Goal: Information Seeking & Learning: Learn about a topic

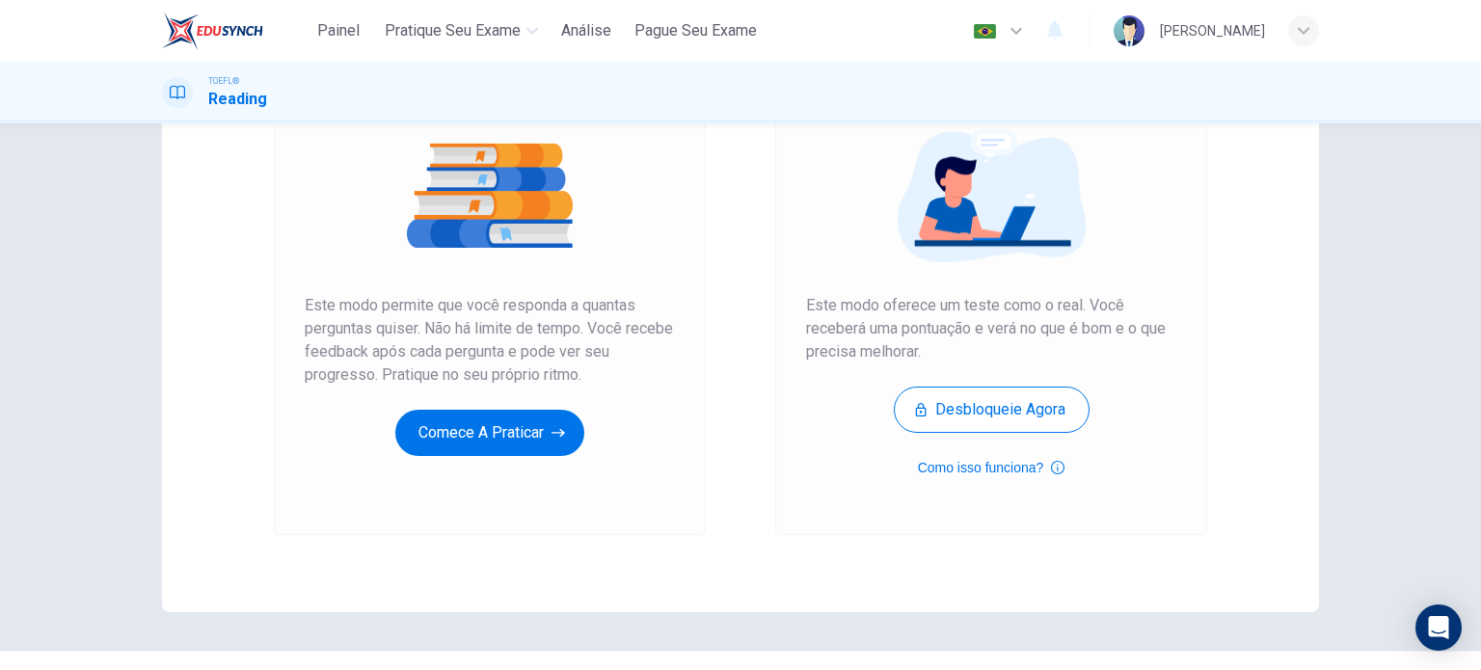
scroll to position [218, 0]
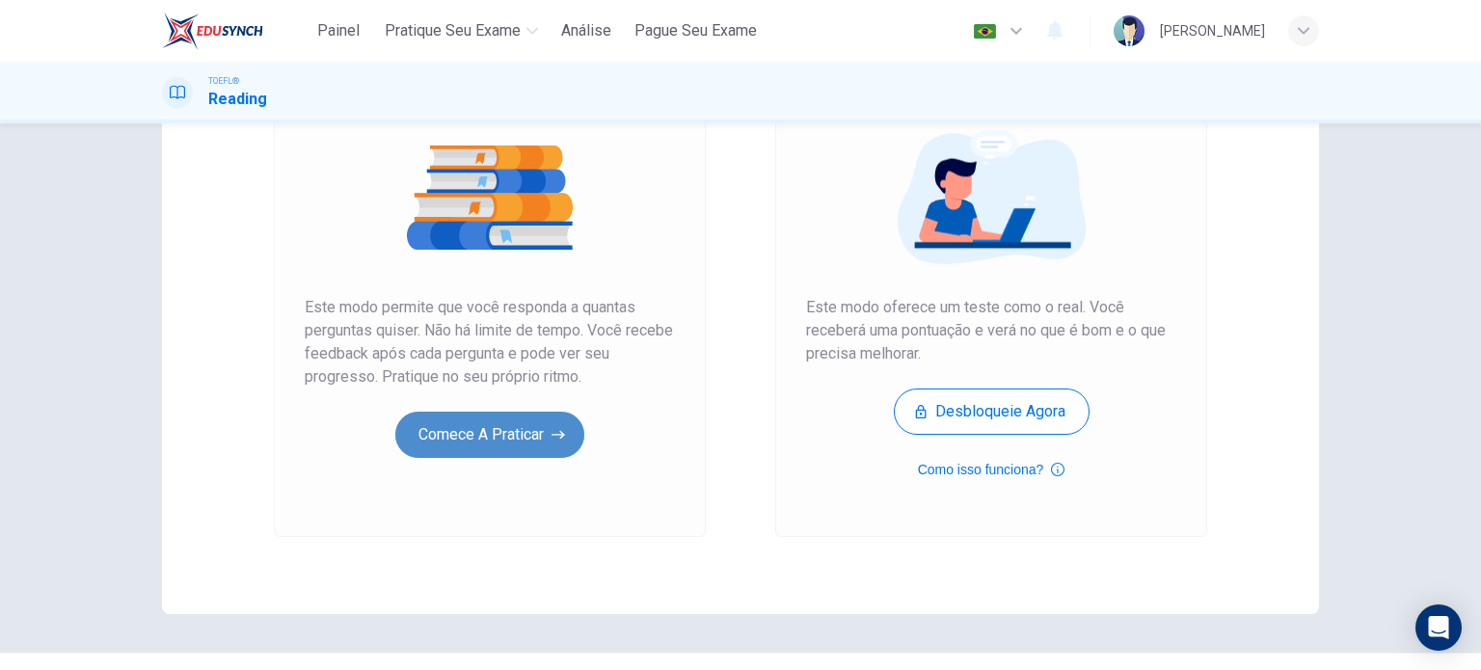
click at [490, 428] on button "Comece a praticar" at bounding box center [489, 435] width 189 height 46
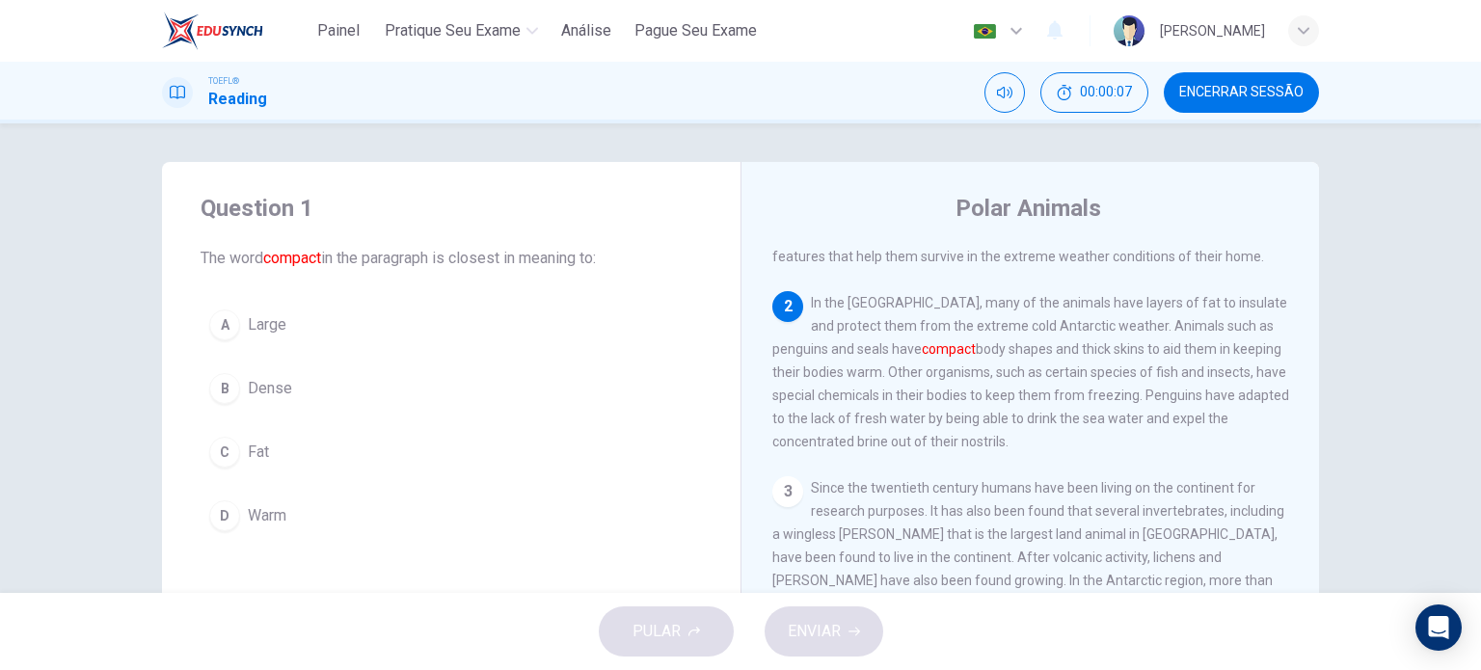
scroll to position [74, 0]
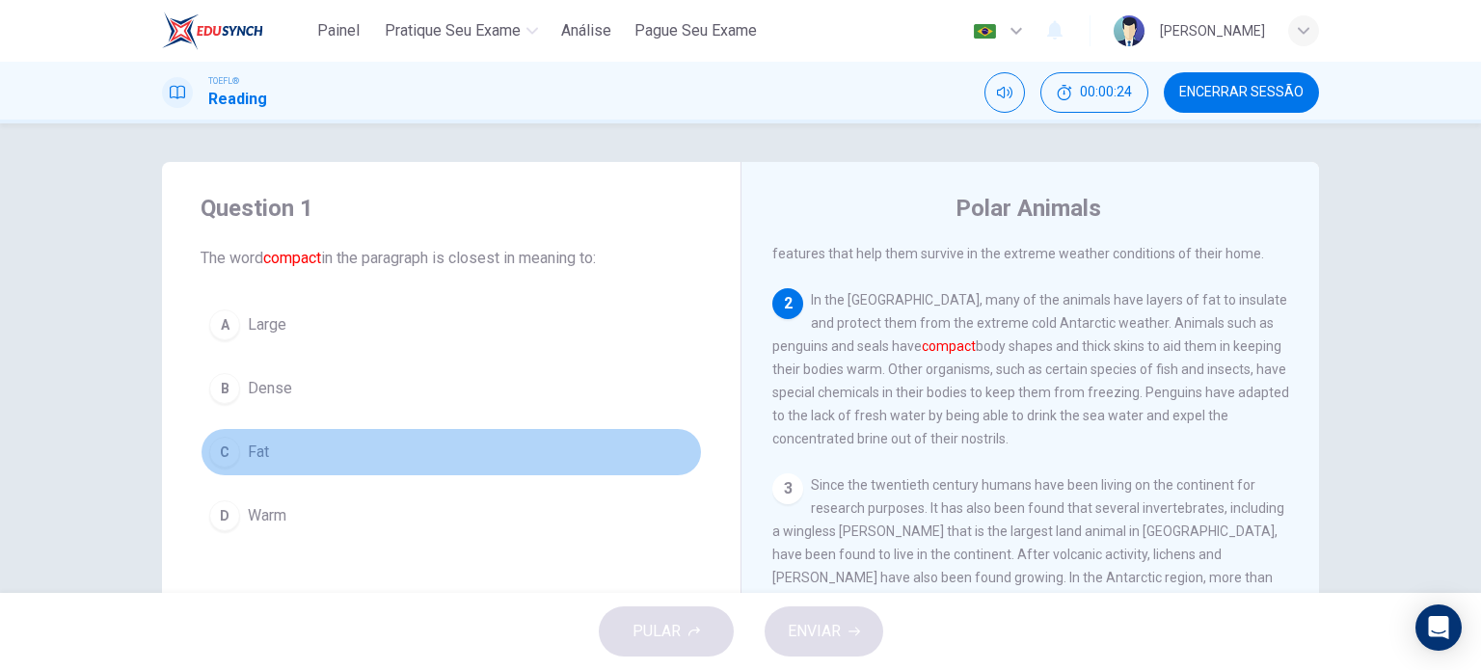
click at [250, 450] on span "Fat" at bounding box center [258, 452] width 21 height 23
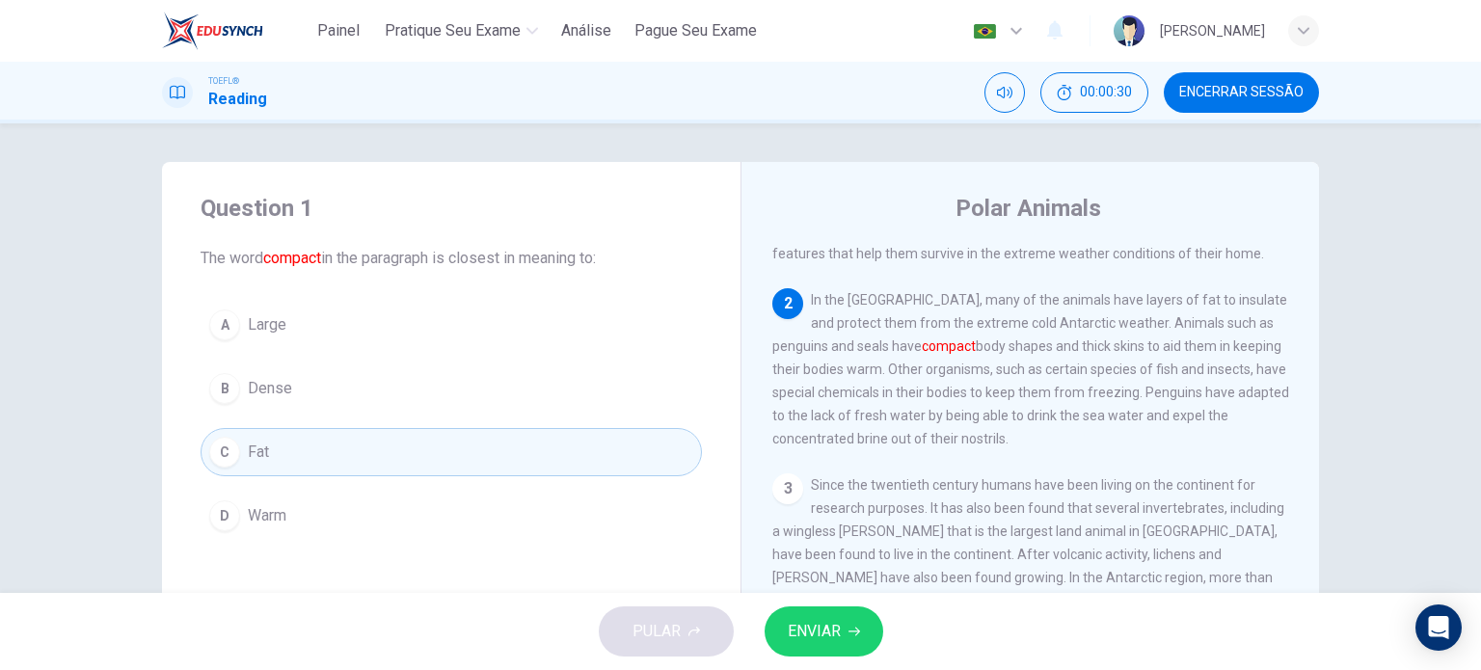
click at [834, 628] on span "ENVIAR" at bounding box center [814, 631] width 53 height 27
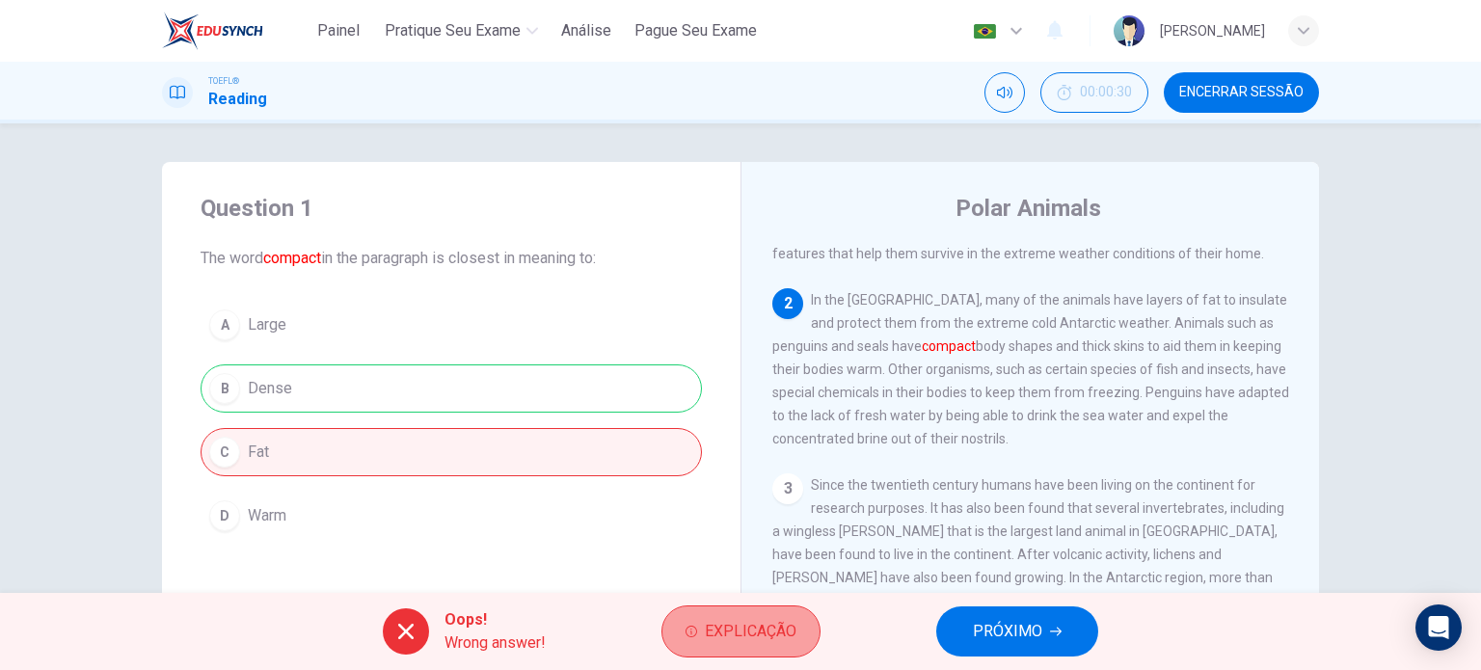
click at [728, 632] on span "Explicação" at bounding box center [751, 631] width 92 height 27
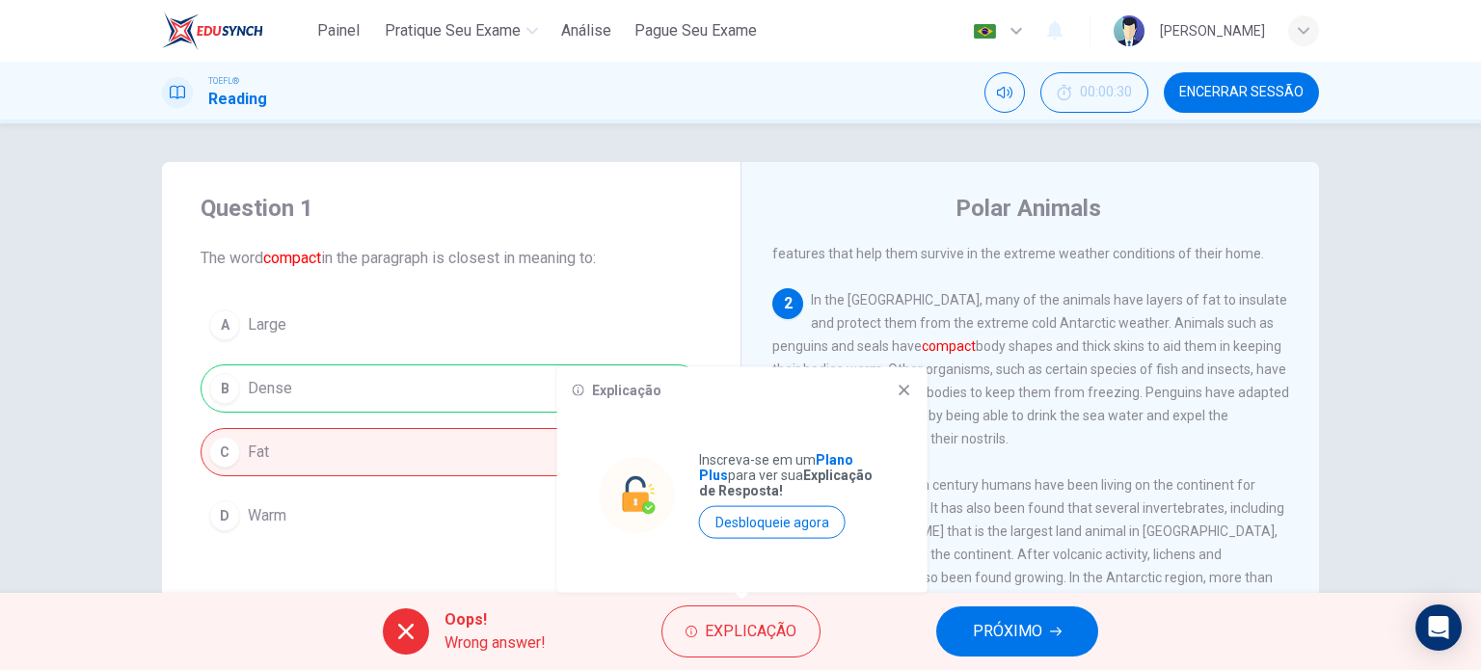
click at [1004, 477] on div "1 There are two polar regions in the world: the Antarctic in the south and the …" at bounding box center [1043, 524] width 542 height 554
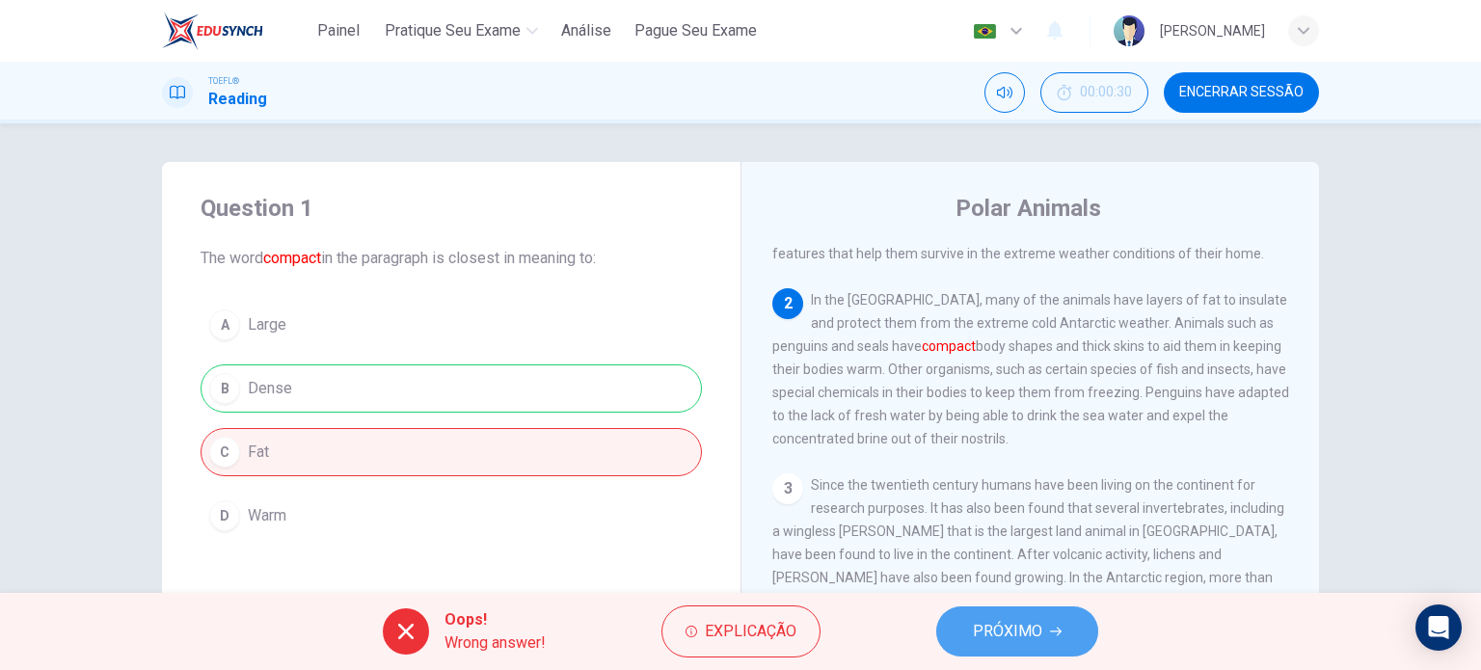
click at [1007, 635] on span "PRÓXIMO" at bounding box center [1007, 631] width 69 height 27
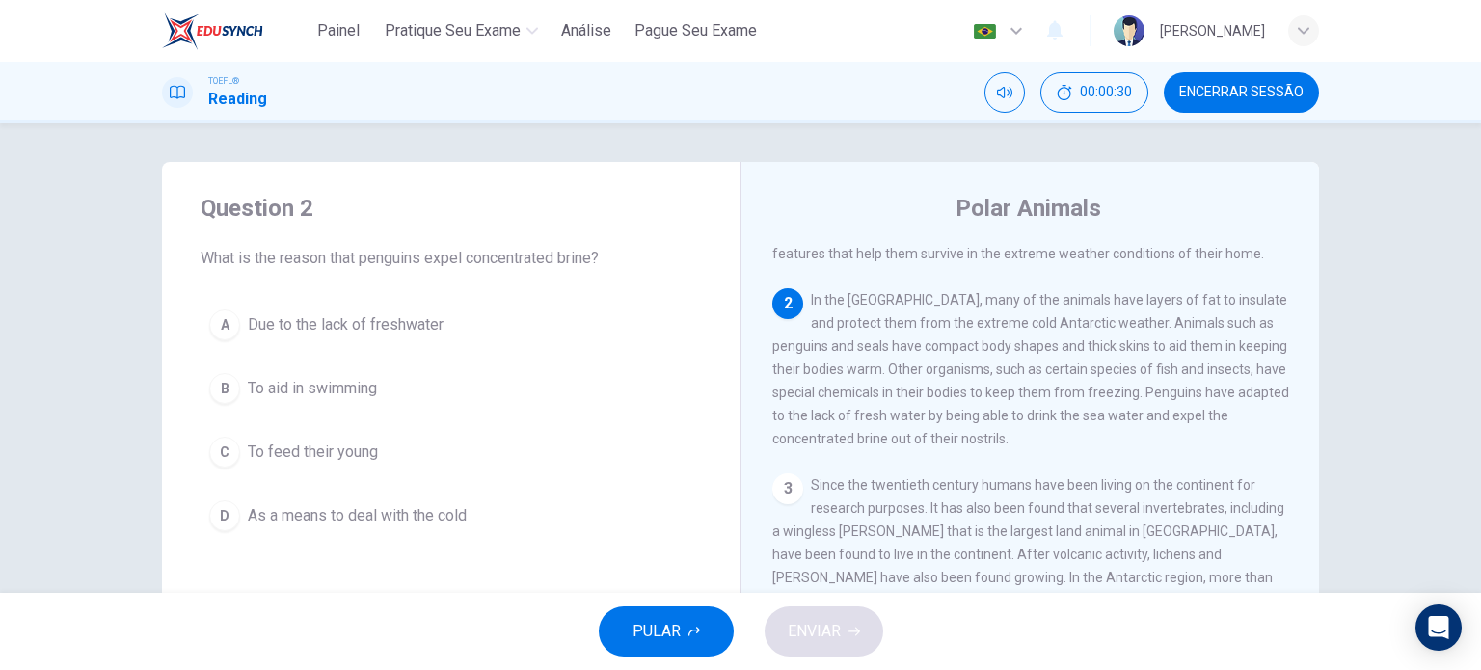
scroll to position [119, 0]
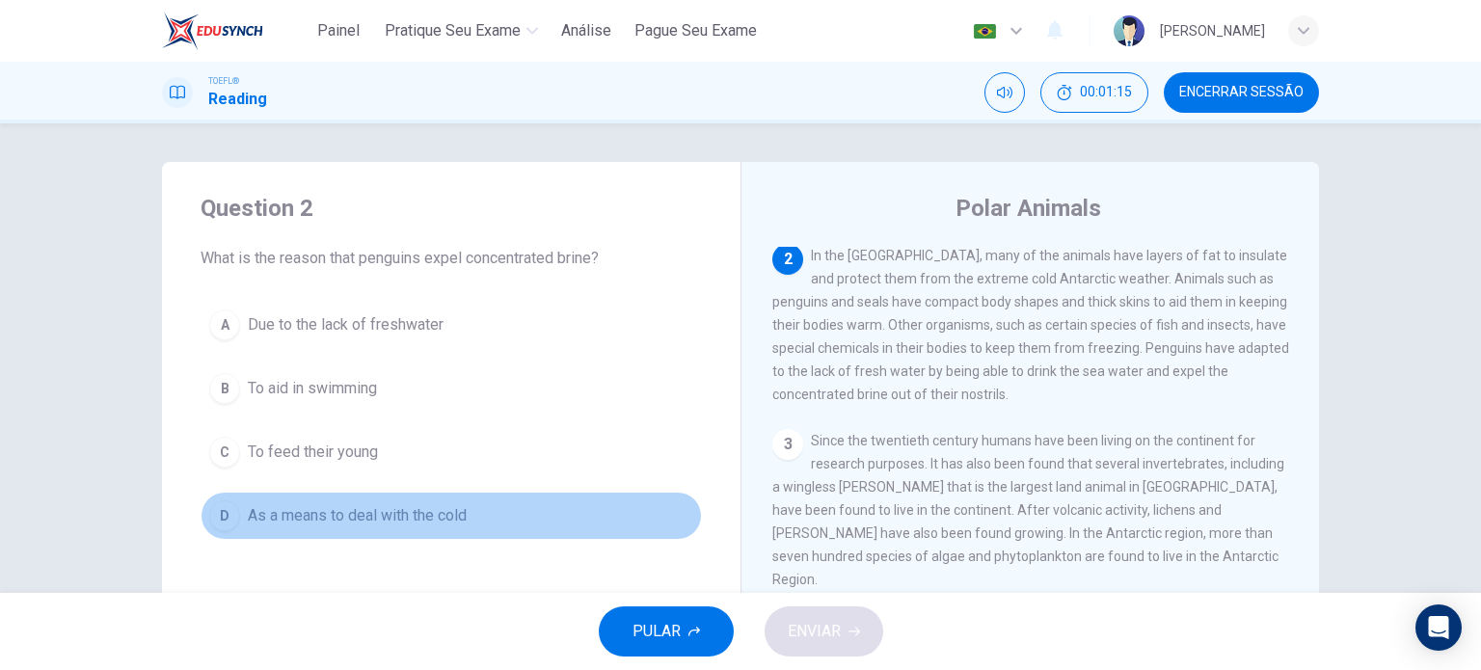
click at [423, 512] on span "As a means to deal with the cold" at bounding box center [357, 515] width 219 height 23
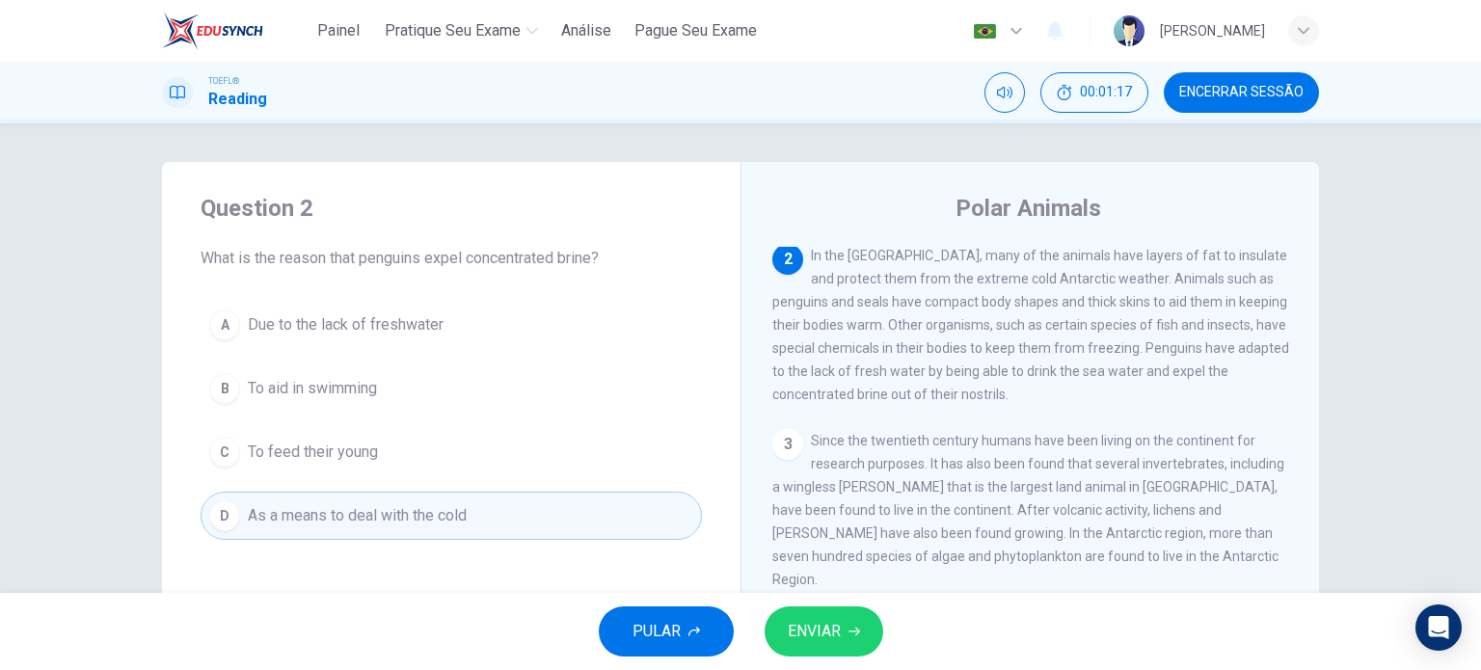
click at [789, 638] on span "ENVIAR" at bounding box center [814, 631] width 53 height 27
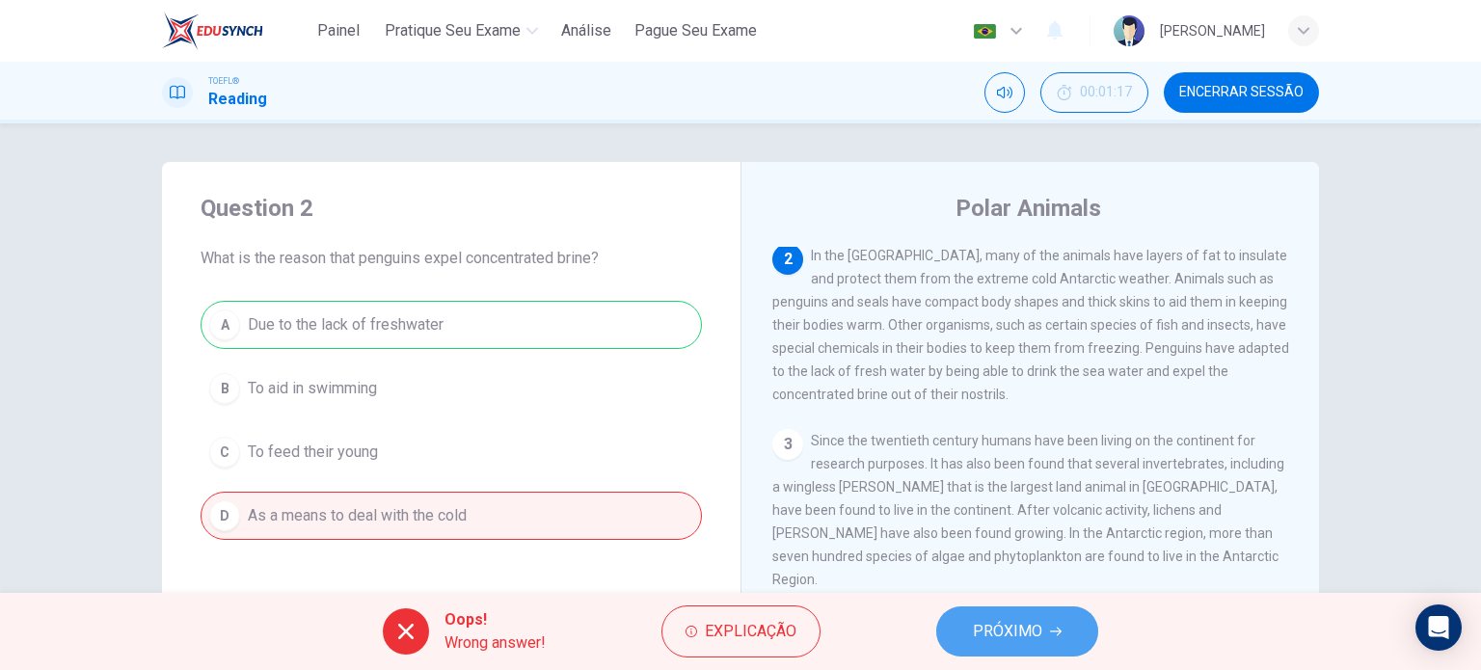
click at [1003, 628] on span "PRÓXIMO" at bounding box center [1007, 631] width 69 height 27
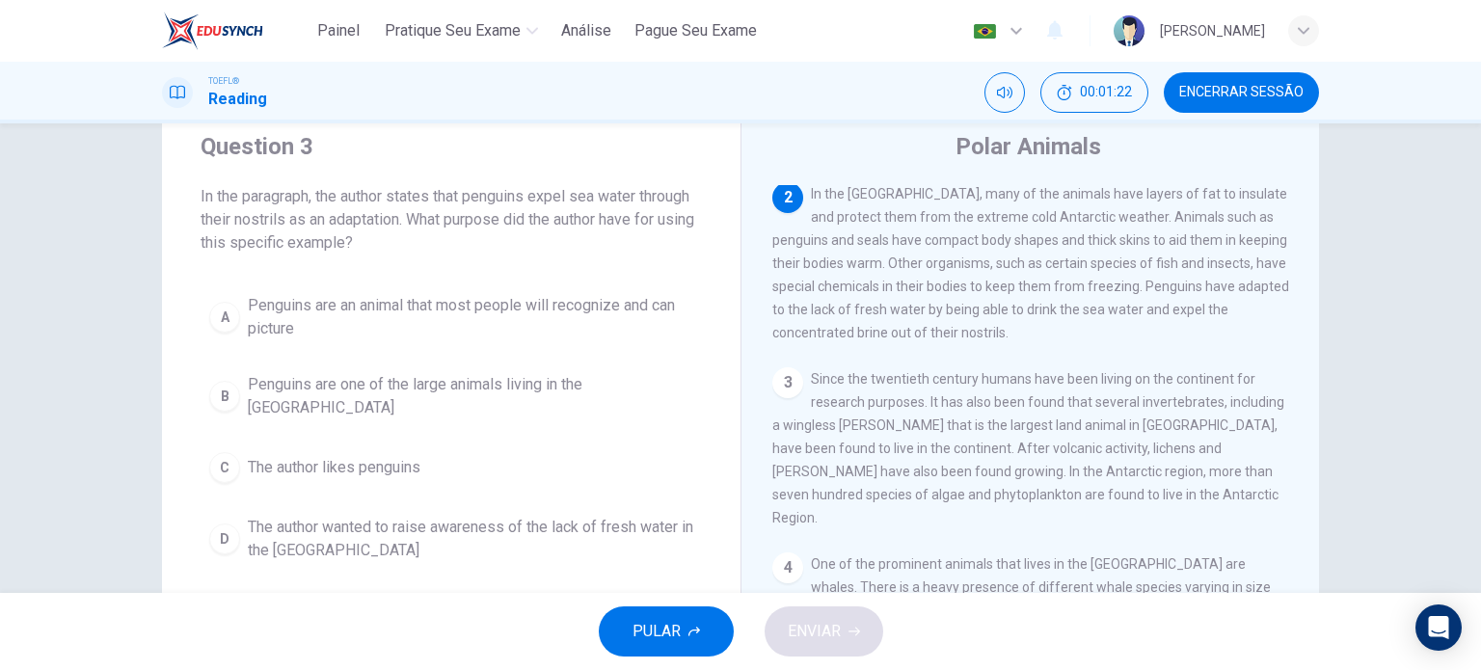
scroll to position [65, 0]
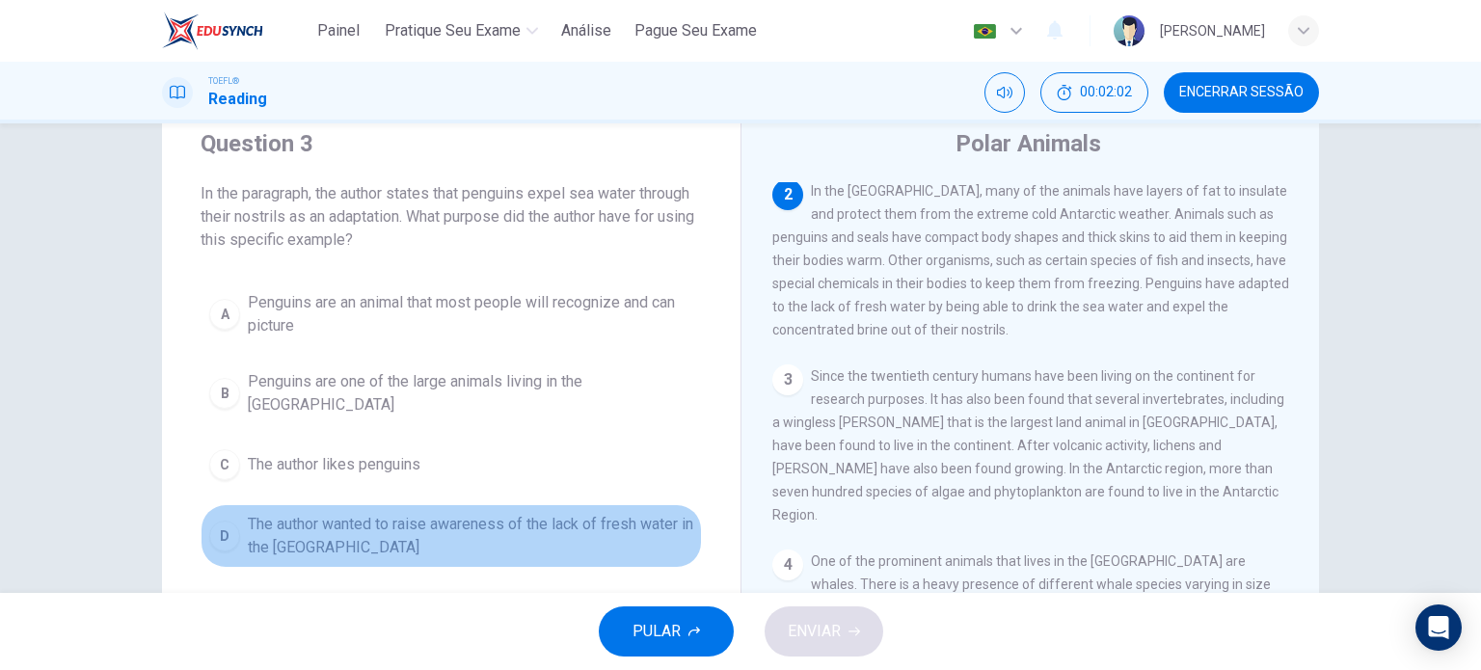
click at [542, 515] on span "The author wanted to raise awareness of the lack of fresh water in the [GEOGRAP…" at bounding box center [470, 536] width 445 height 46
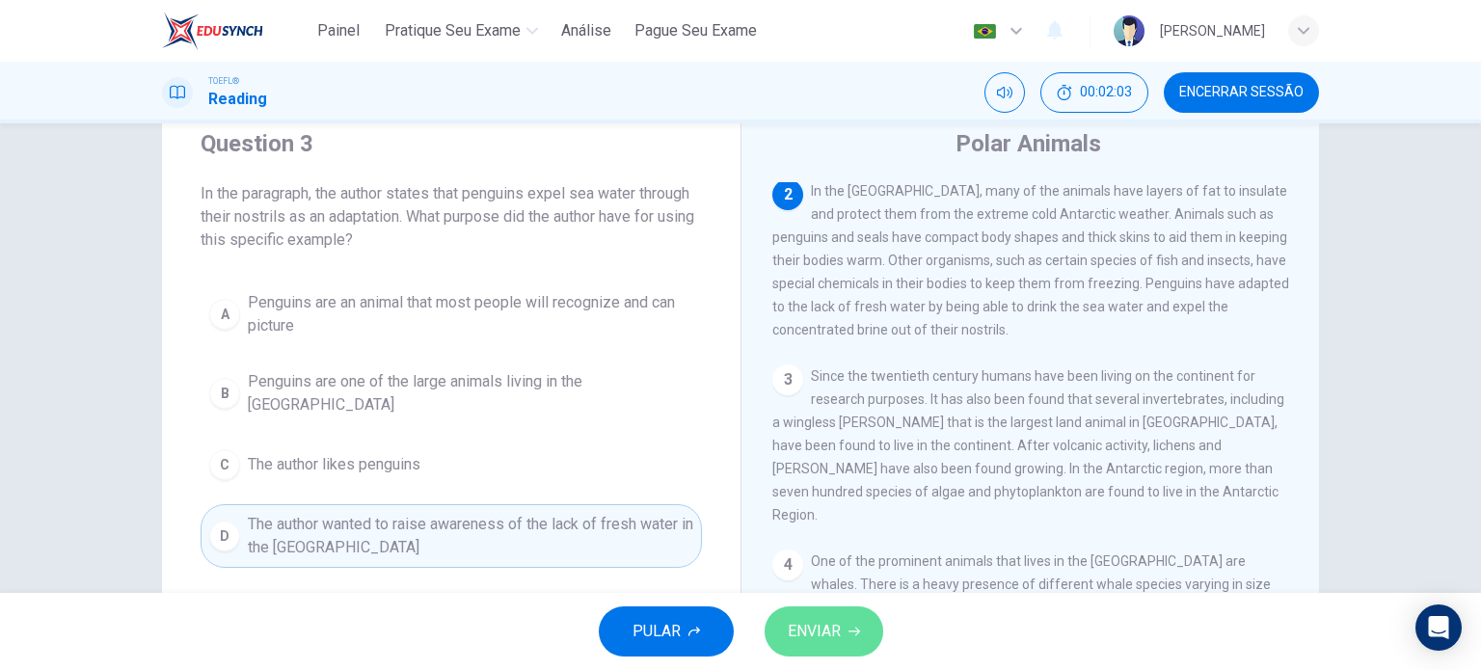
click at [790, 632] on span "ENVIAR" at bounding box center [814, 631] width 53 height 27
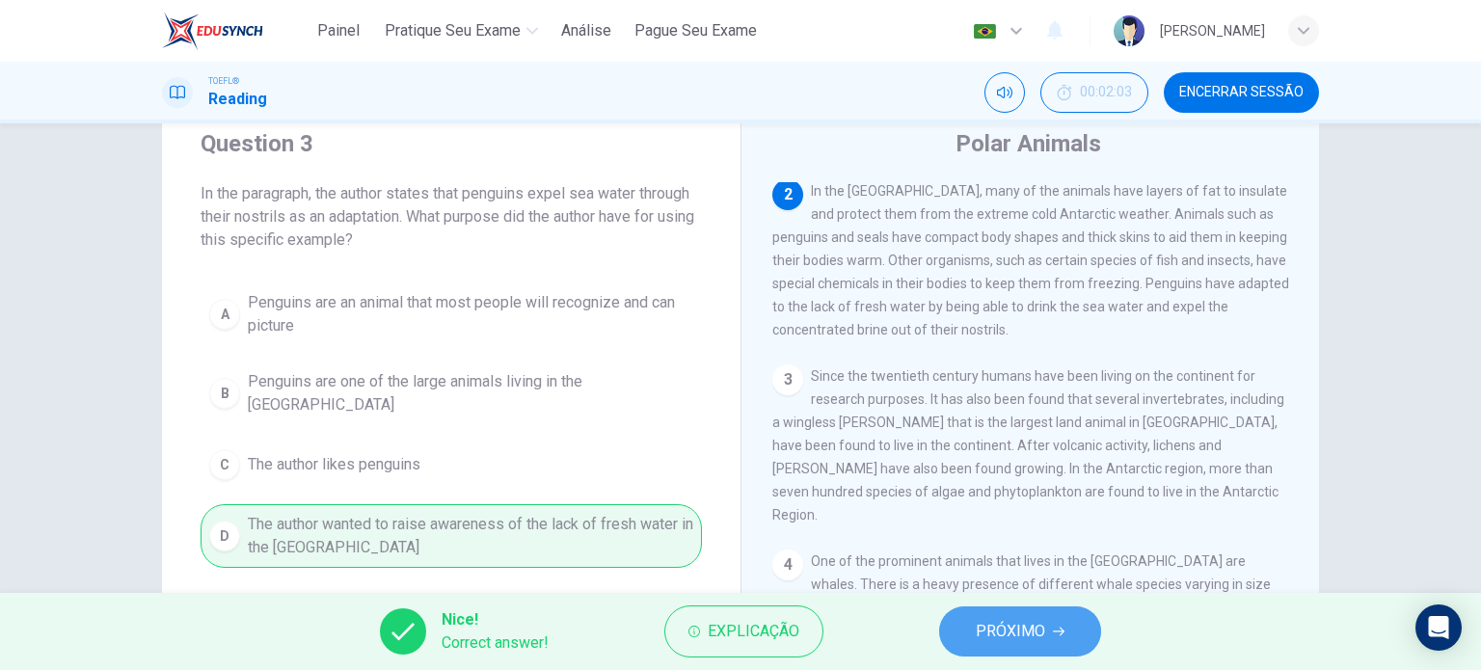
click at [1030, 619] on span "PRÓXIMO" at bounding box center [1010, 631] width 69 height 27
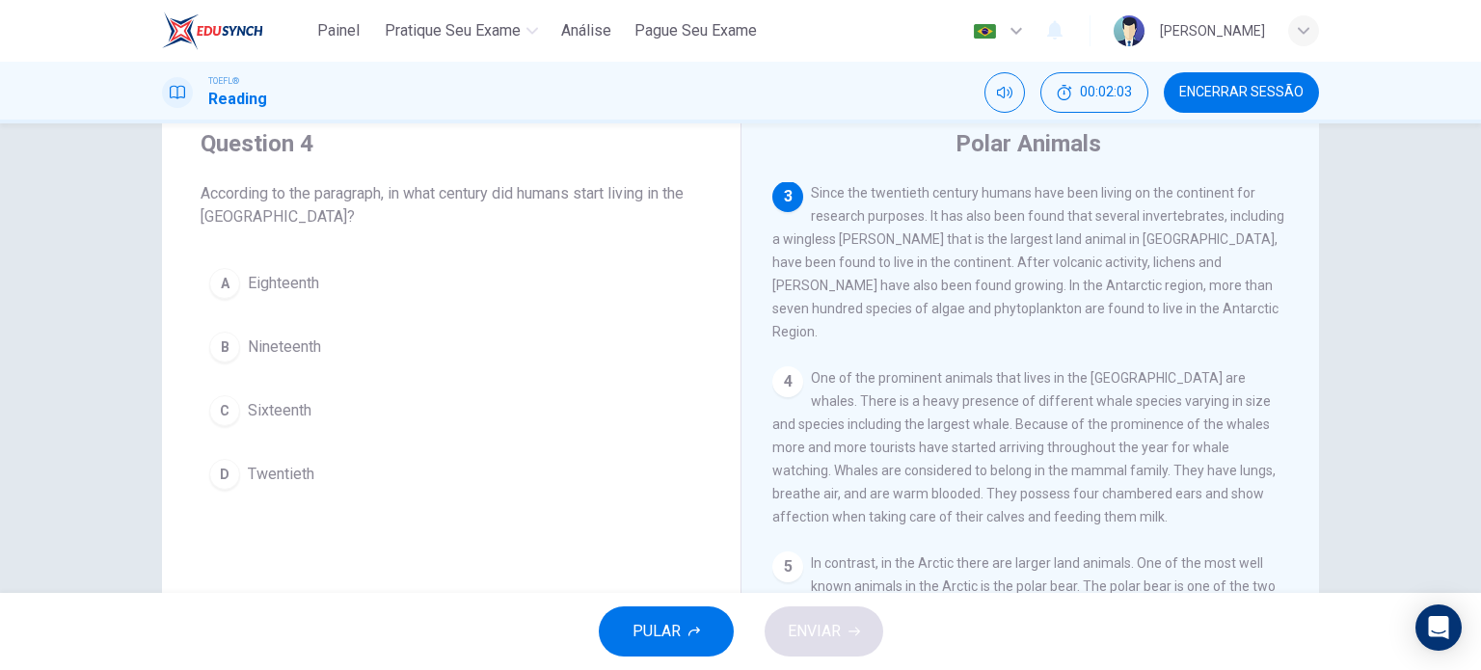
scroll to position [308, 0]
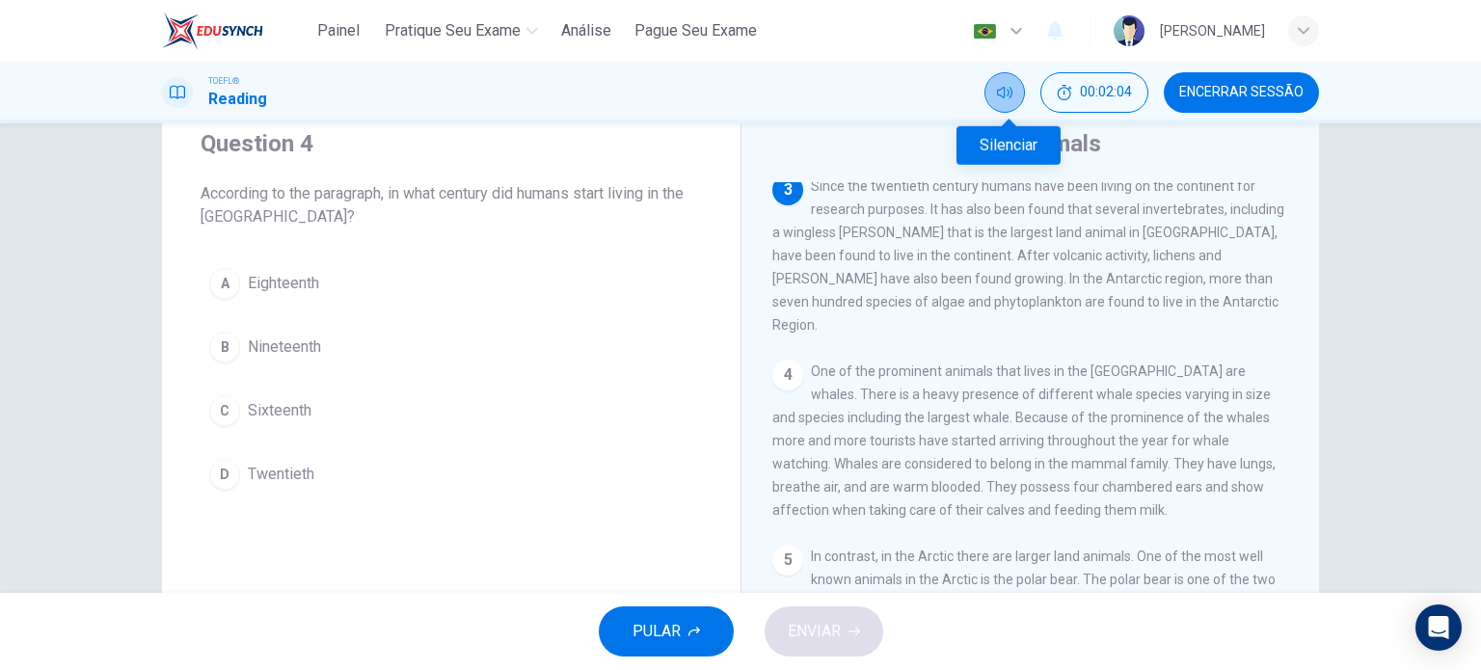
click at [1008, 94] on icon "Silenciar" at bounding box center [1004, 93] width 15 height 12
click at [266, 466] on span "Twentieth" at bounding box center [281, 474] width 67 height 23
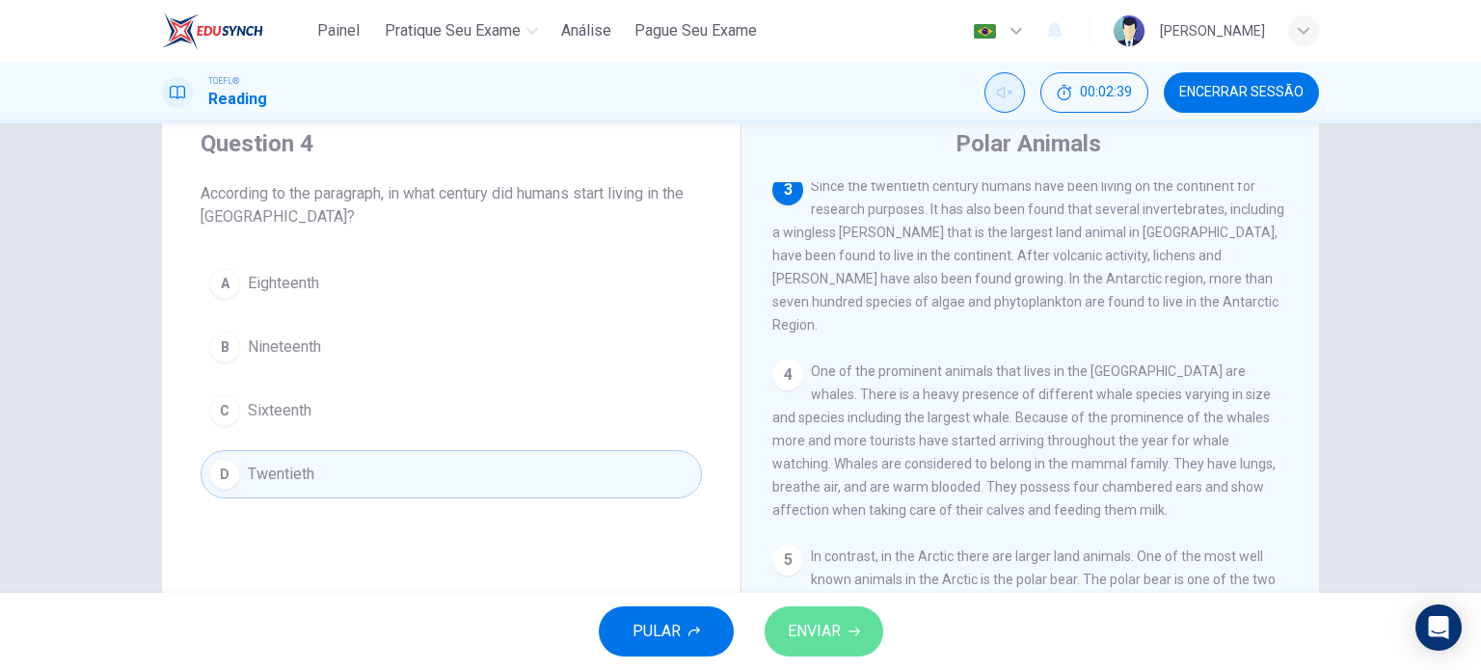
click at [819, 643] on span "ENVIAR" at bounding box center [814, 631] width 53 height 27
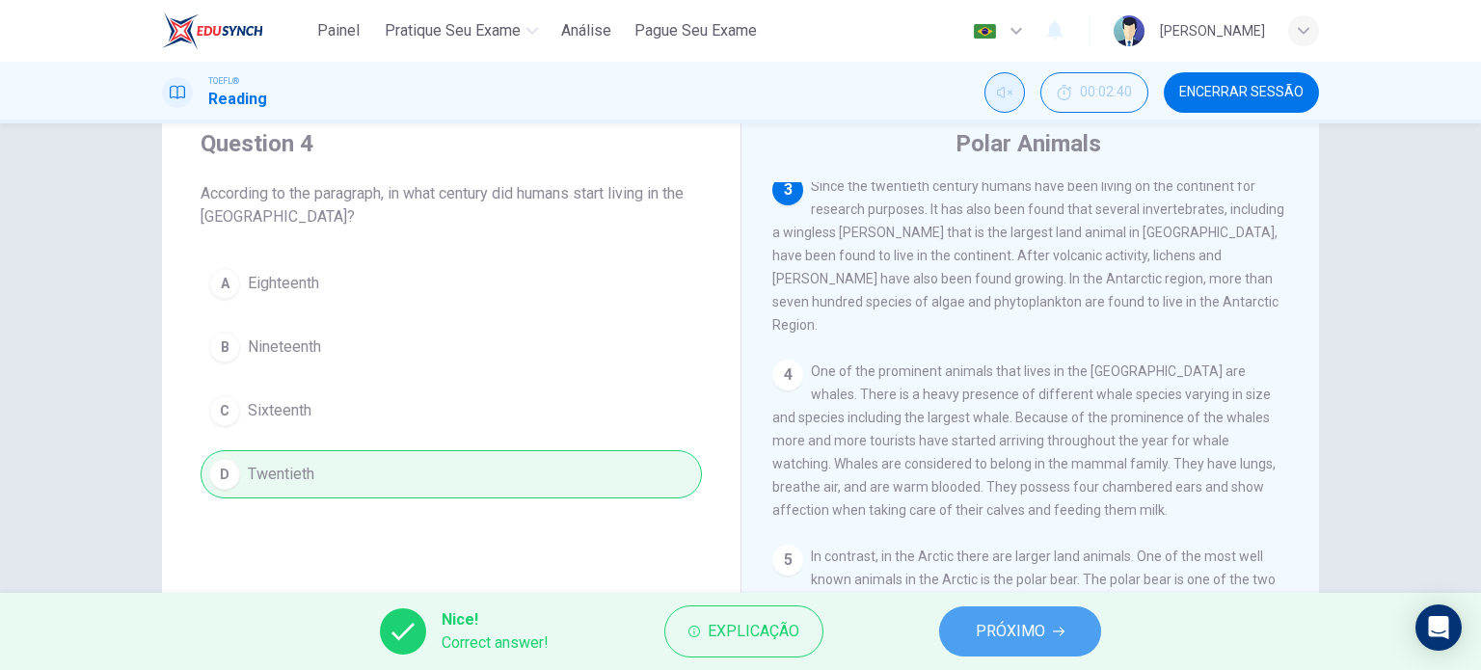
click at [1003, 629] on span "PRÓXIMO" at bounding box center [1010, 631] width 69 height 27
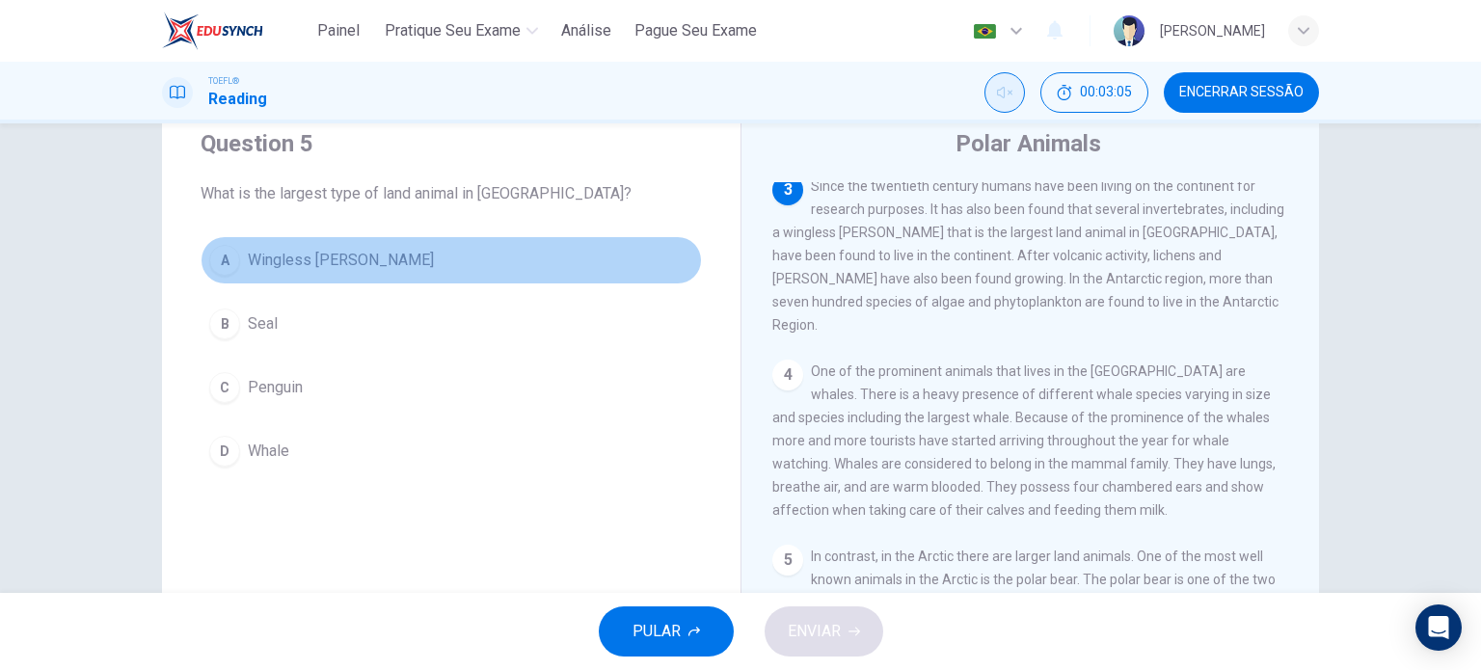
click at [271, 255] on span "Wingless [PERSON_NAME]" at bounding box center [341, 260] width 186 height 23
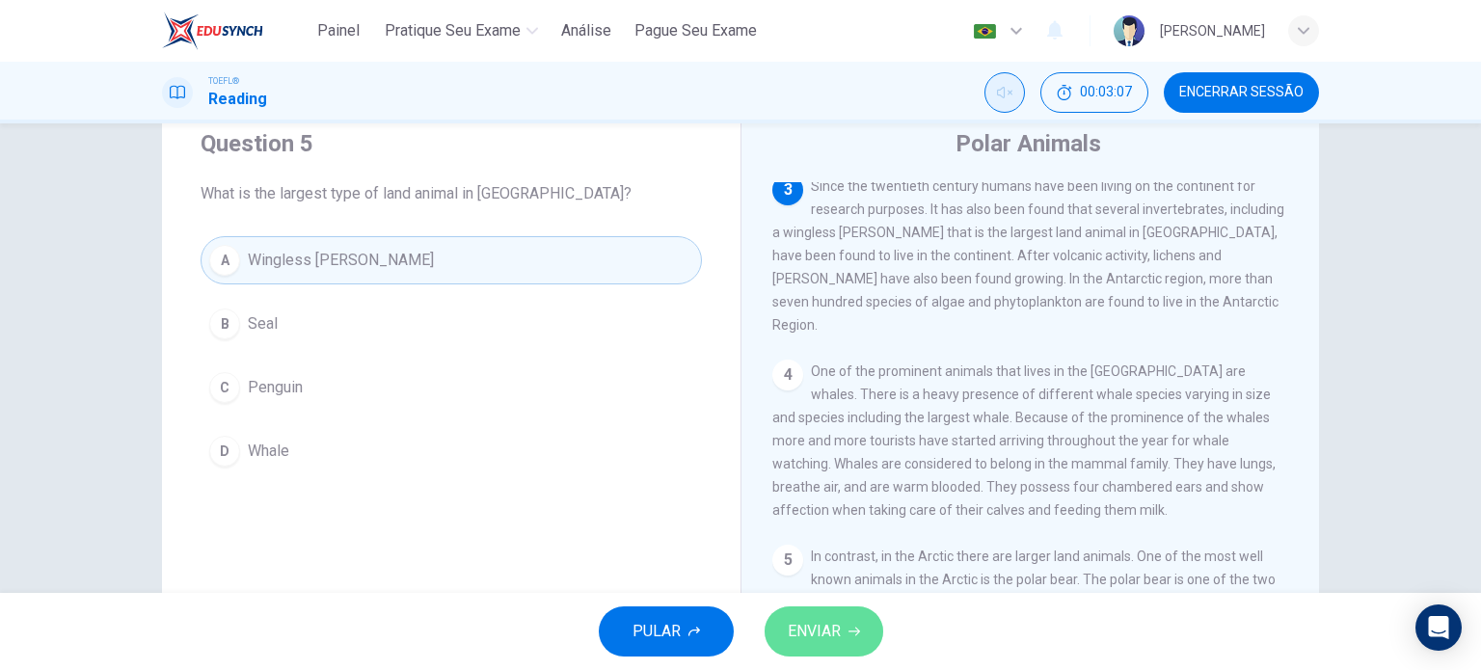
click at [833, 643] on span "ENVIAR" at bounding box center [814, 631] width 53 height 27
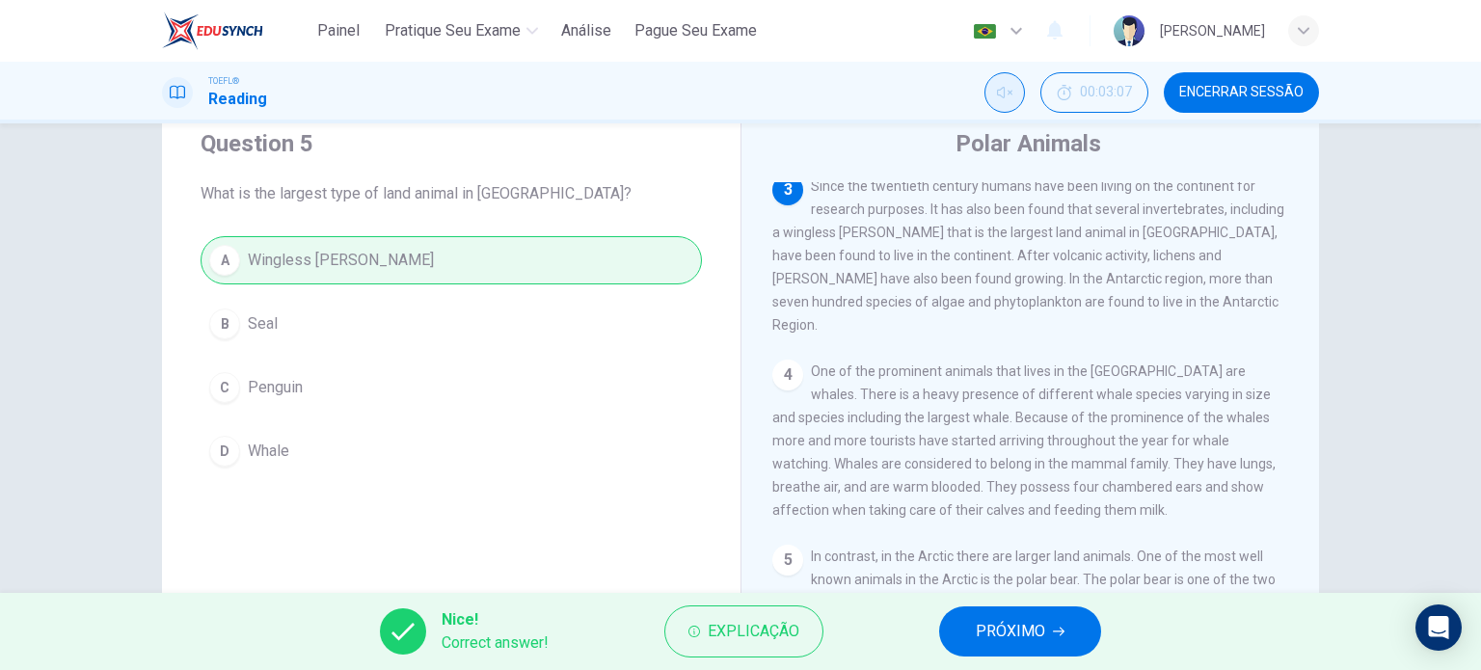
click at [1284, 85] on span "Encerrar Sessão" at bounding box center [1241, 92] width 124 height 15
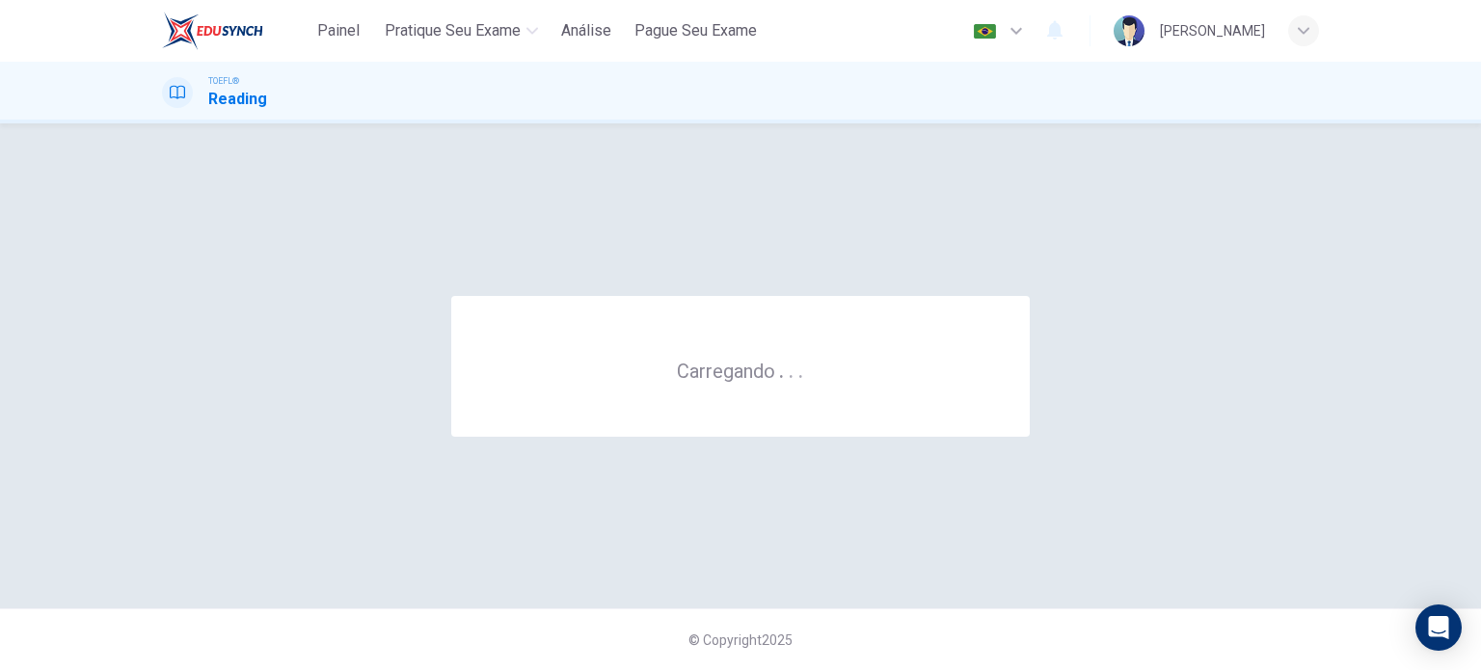
scroll to position [0, 0]
